Goal: Find specific page/section: Find specific page/section

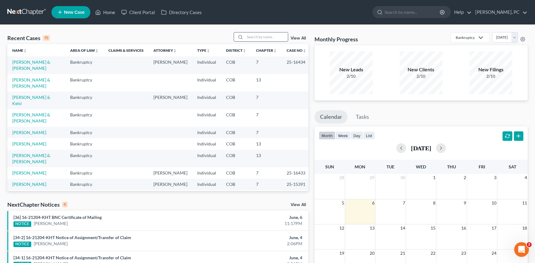
click at [249, 37] on input "search" at bounding box center [266, 36] width 43 height 9
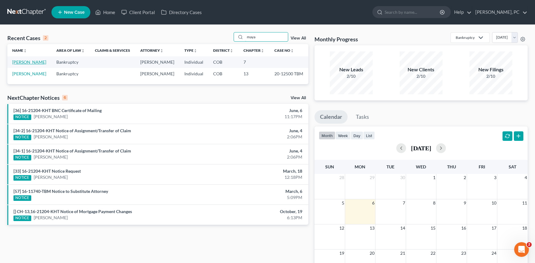
type input "maya"
click at [29, 62] on link "[PERSON_NAME]" at bounding box center [29, 61] width 34 height 5
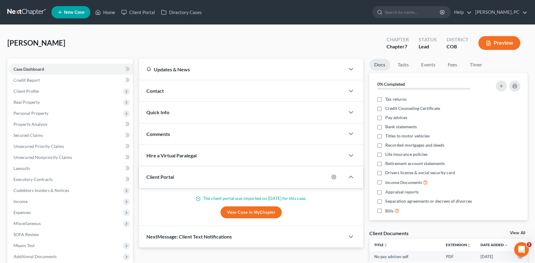
click at [237, 214] on link "View Case in MyChapter" at bounding box center [250, 212] width 61 height 12
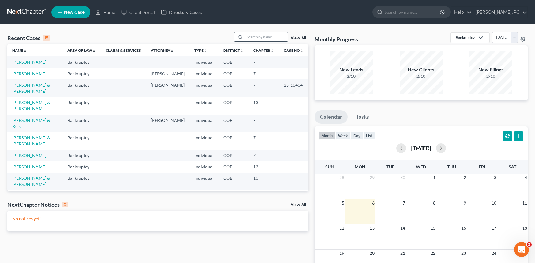
click at [258, 34] on input "search" at bounding box center [266, 36] width 43 height 9
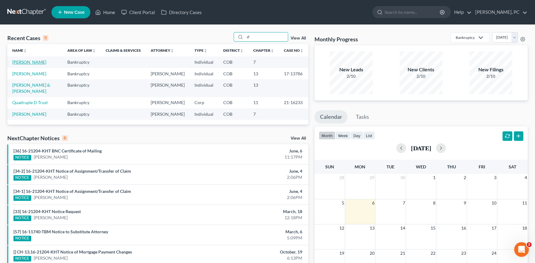
type input "d'"
click at [28, 60] on link "[PERSON_NAME]" at bounding box center [29, 61] width 34 height 5
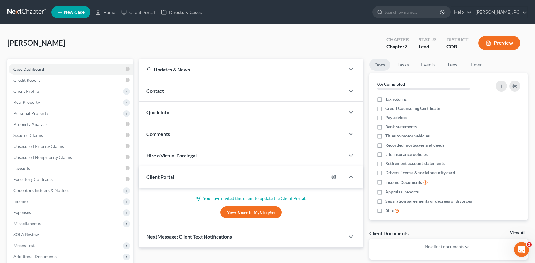
click at [234, 213] on link "View Case in MyChapter" at bounding box center [250, 212] width 61 height 12
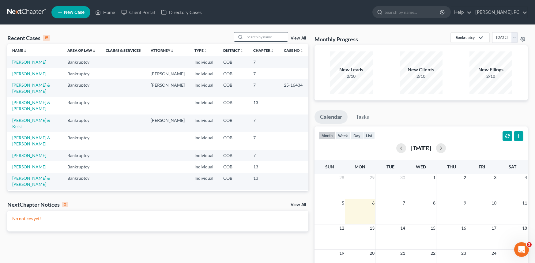
click at [247, 36] on input "search" at bounding box center [266, 36] width 43 height 9
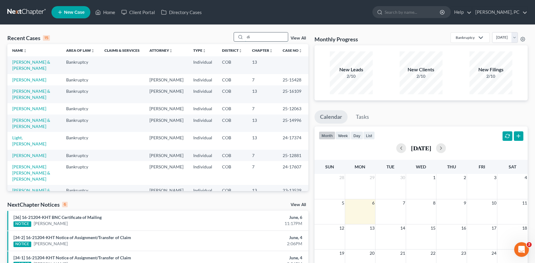
type input "i"
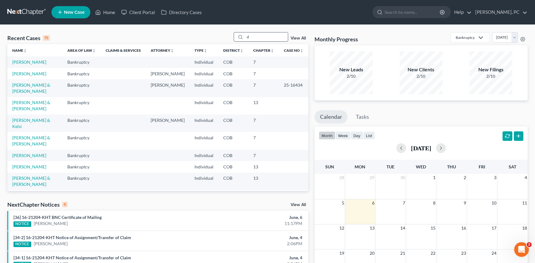
type input "d'"
click at [255, 37] on input "search" at bounding box center [266, 36] width 43 height 9
type input "d"
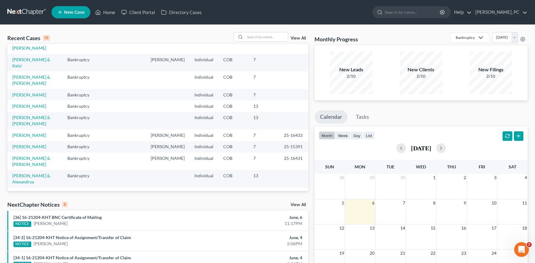
scroll to position [61, 0]
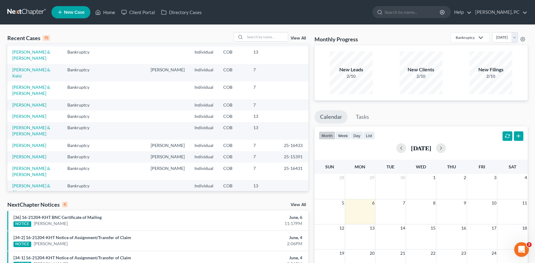
scroll to position [61, 0]
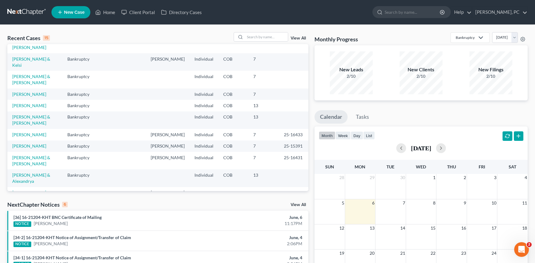
click at [32, 190] on link "[PERSON_NAME]" at bounding box center [29, 192] width 34 height 5
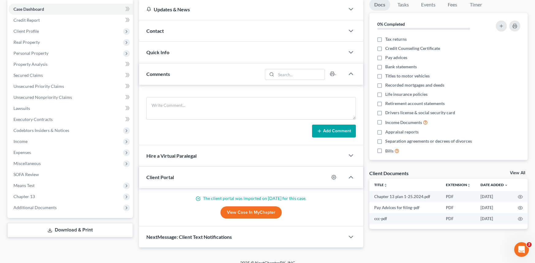
scroll to position [61, 0]
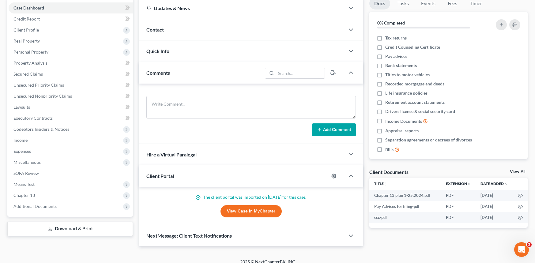
click at [245, 210] on link "View Case in MyChapter" at bounding box center [250, 211] width 61 height 12
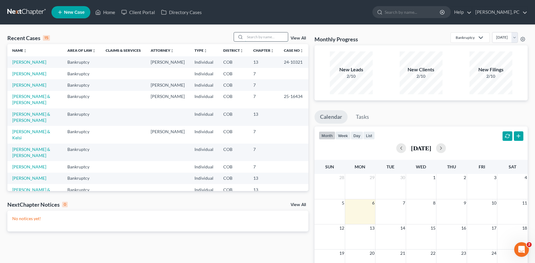
click at [257, 38] on input "search" at bounding box center [266, 36] width 43 height 9
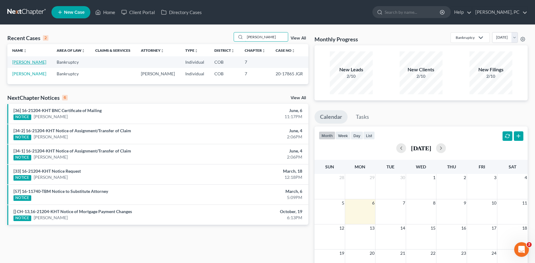
type input "[PERSON_NAME]"
click at [30, 61] on link "[PERSON_NAME]" at bounding box center [29, 61] width 34 height 5
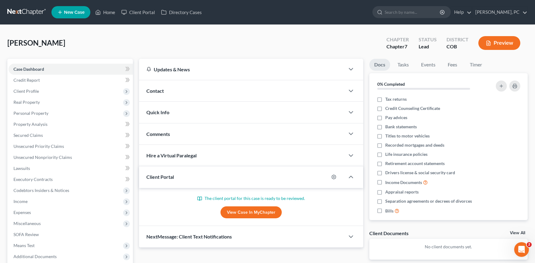
click at [234, 212] on link "View Case in MyChapter" at bounding box center [250, 212] width 61 height 12
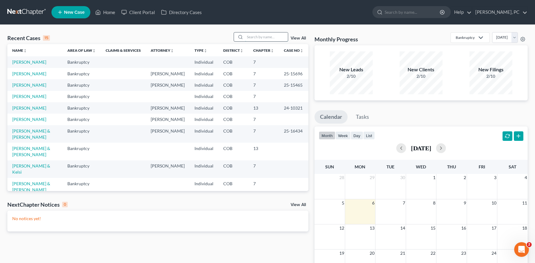
click at [264, 39] on input "search" at bounding box center [266, 36] width 43 height 9
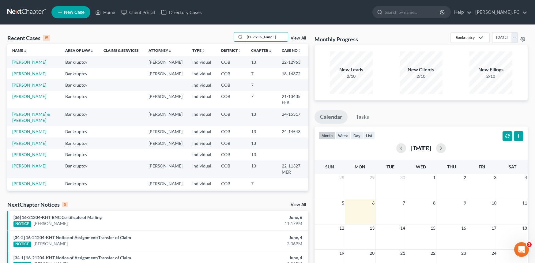
type input "mark shutto"
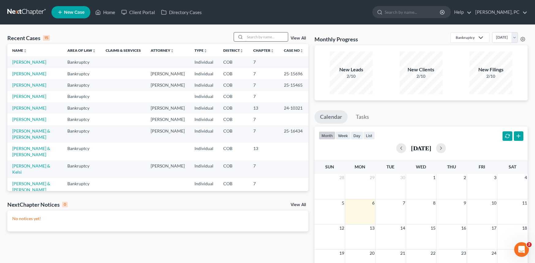
click at [251, 39] on input "search" at bounding box center [266, 36] width 43 height 9
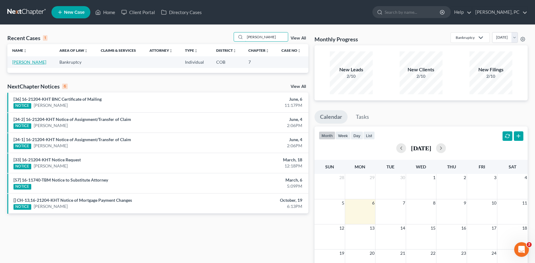
type input "[PERSON_NAME]"
click at [32, 60] on link "[PERSON_NAME]" at bounding box center [29, 61] width 34 height 5
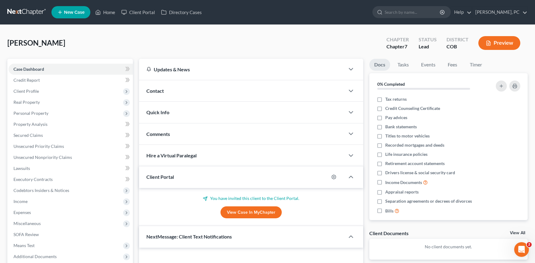
click at [245, 211] on link "View Case in MyChapter" at bounding box center [250, 212] width 61 height 12
